Goal: Information Seeking & Learning: Learn about a topic

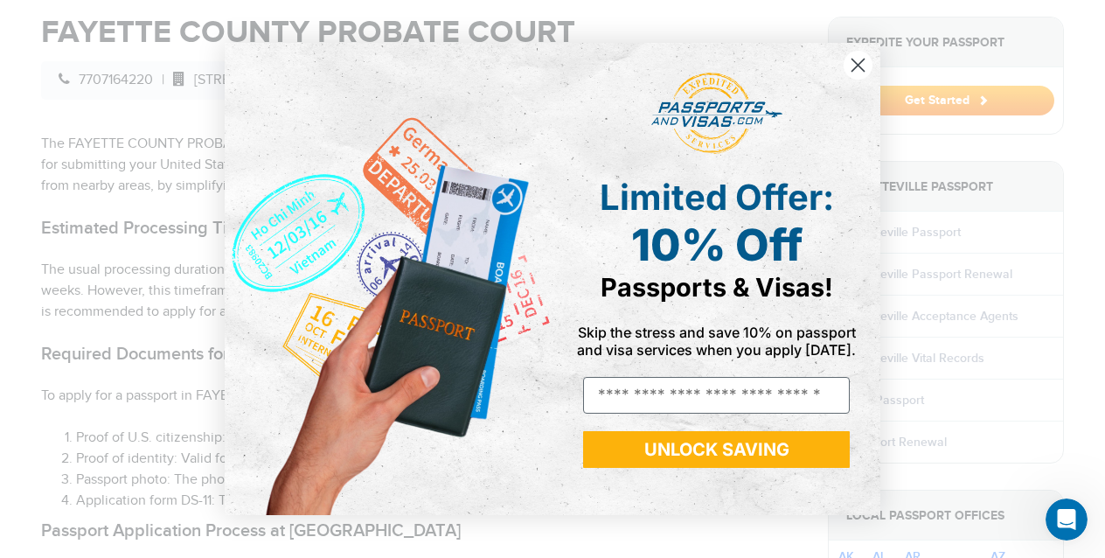
click at [860, 62] on icon "Close dialog" at bounding box center [859, 65] width 12 height 12
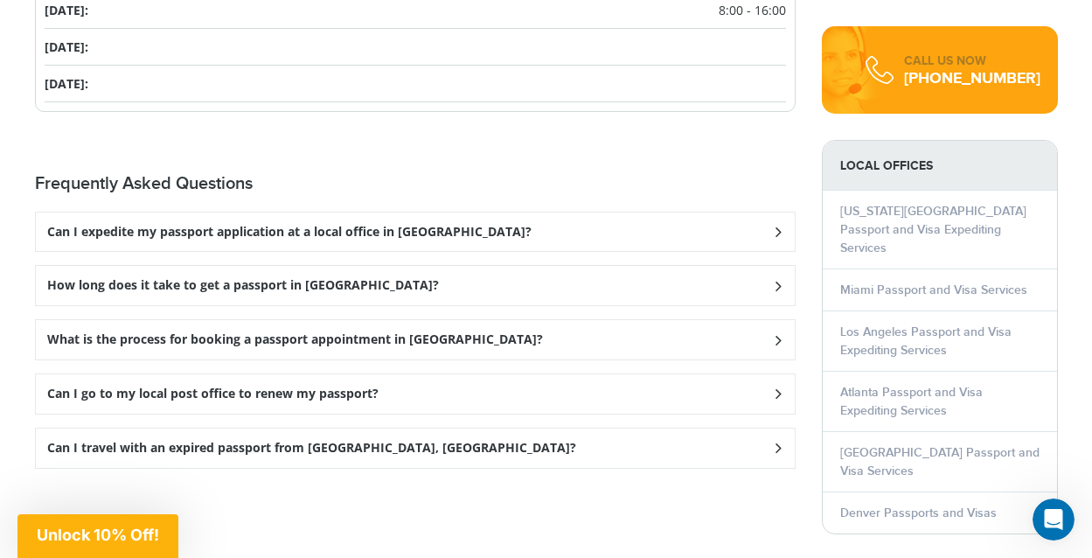
scroll to position [2294, 0]
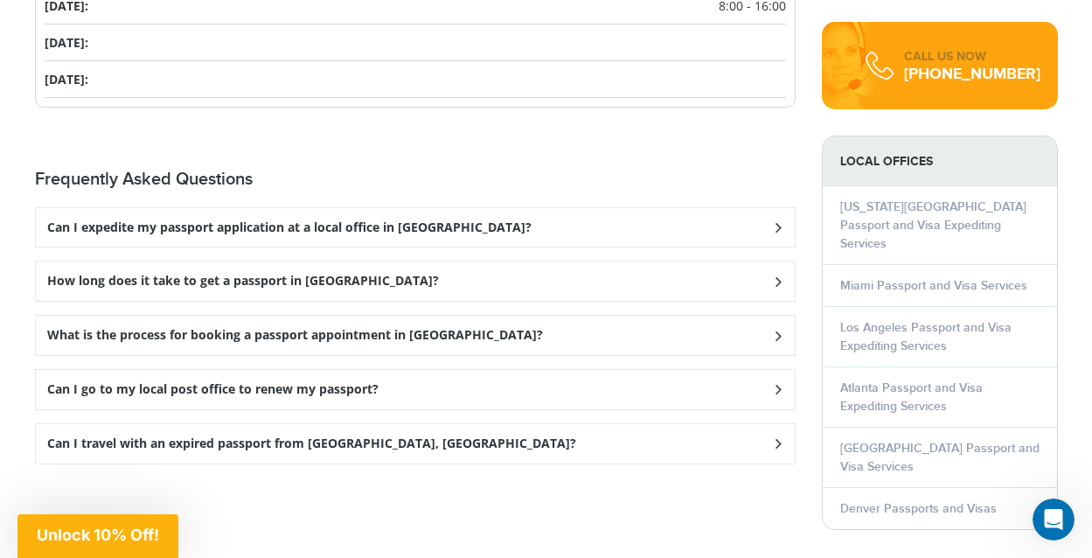
click at [692, 278] on div "How long does it take to get a passport in [GEOGRAPHIC_DATA]?" at bounding box center [415, 280] width 759 height 39
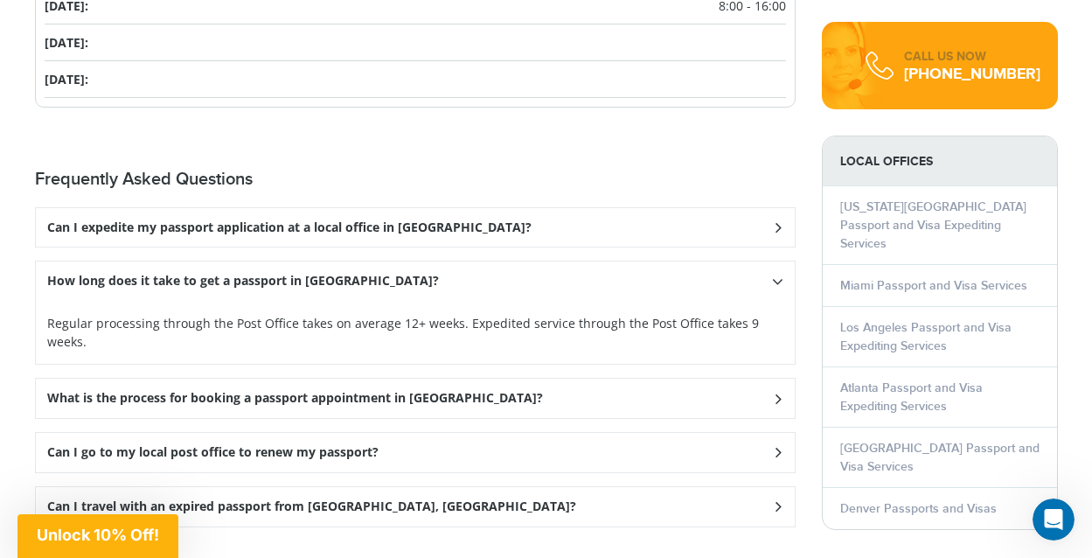
click at [707, 388] on div "What is the process for booking a passport appointment in [GEOGRAPHIC_DATA]?" at bounding box center [415, 398] width 759 height 39
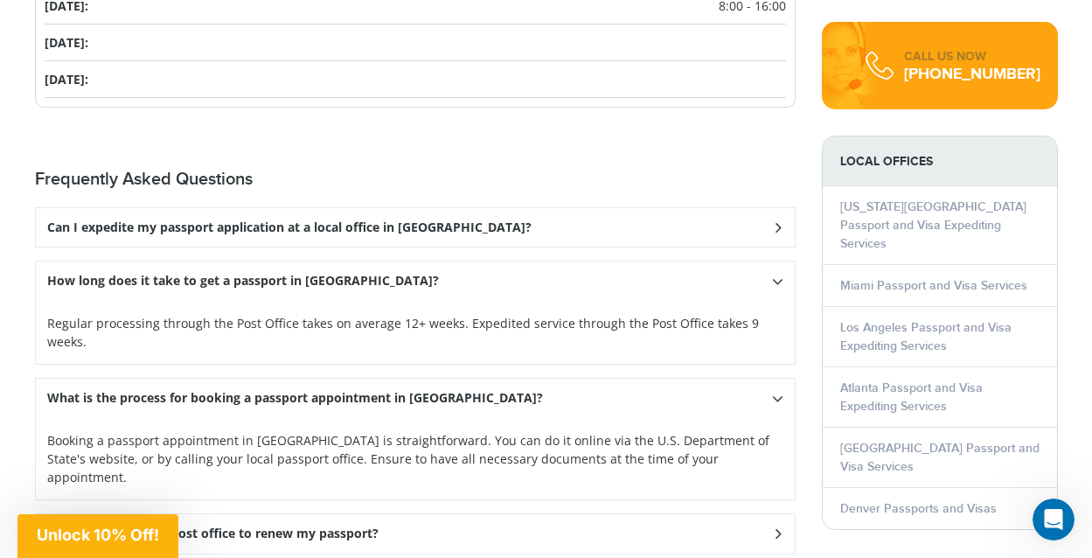
click at [691, 229] on div "Can I expedite my passport application at a local office in [GEOGRAPHIC_DATA]?" at bounding box center [415, 227] width 759 height 39
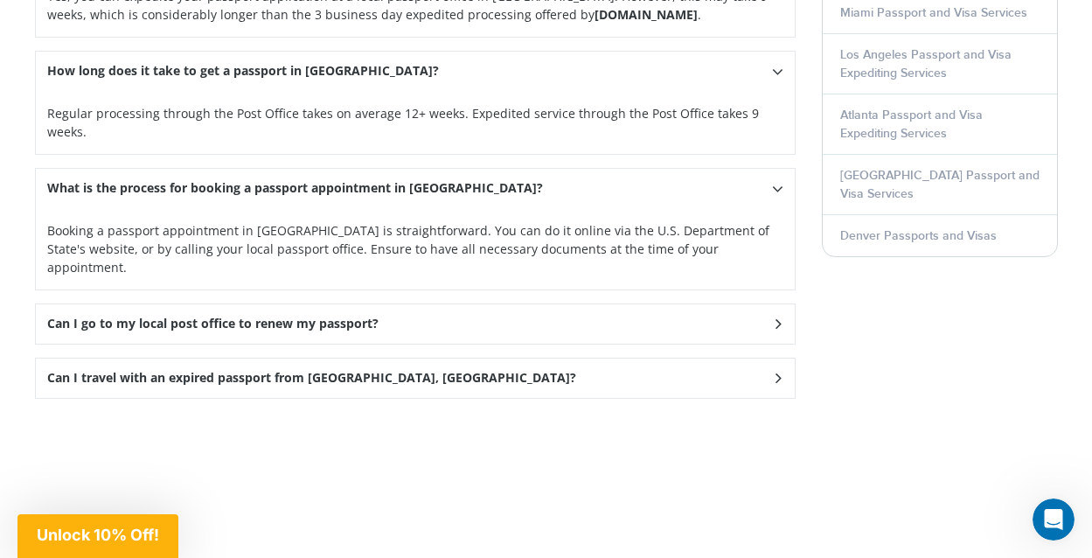
scroll to position [2569, 0]
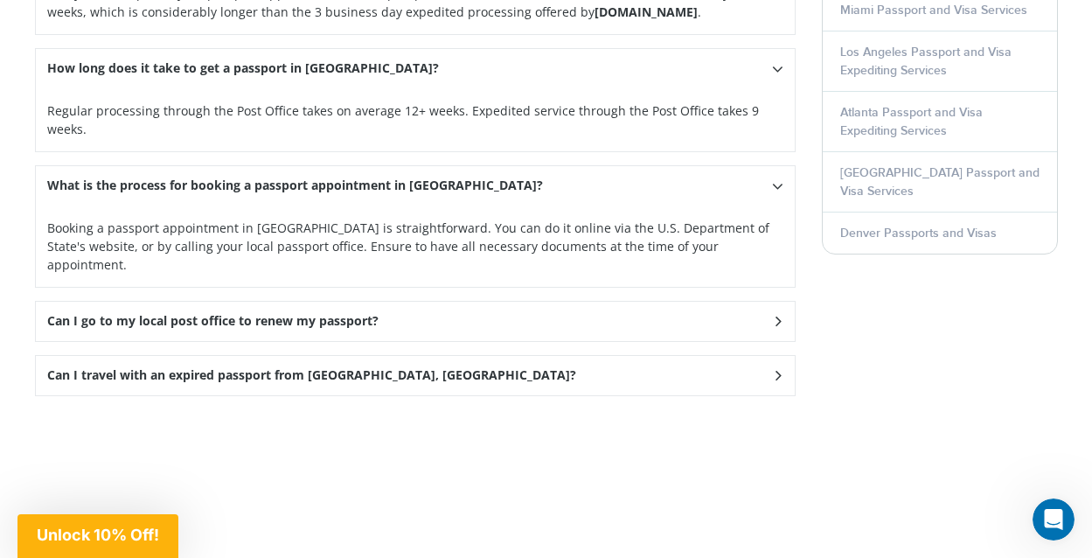
click at [712, 302] on div "Can I go to my local post office to renew my passport?" at bounding box center [415, 321] width 759 height 39
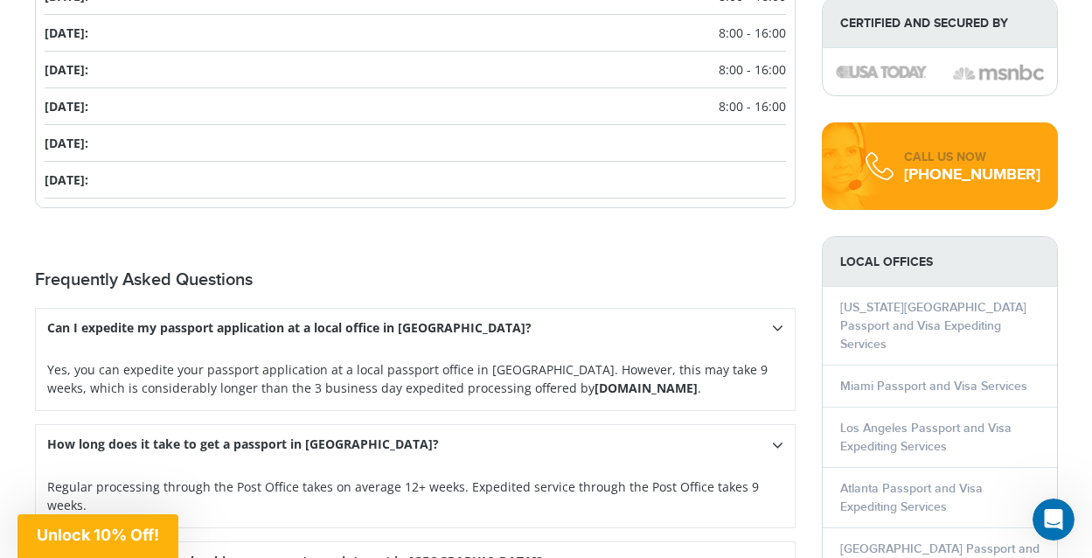
scroll to position [2192, 0]
